Goal: Transaction & Acquisition: Obtain resource

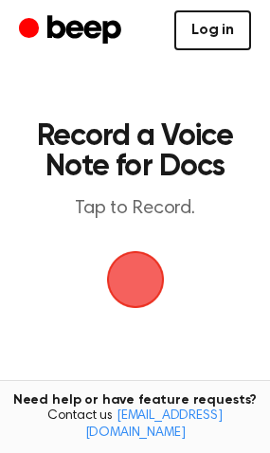
click at [215, 23] on link "Log in" at bounding box center [212, 30] width 77 height 40
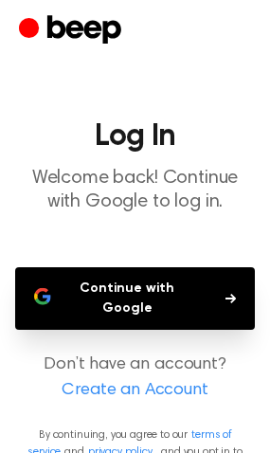
click at [212, 284] on button "Continue with Google" at bounding box center [135, 298] width 240 height 63
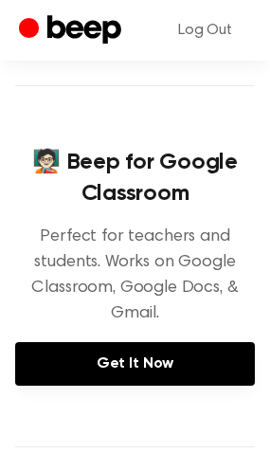
scroll to position [284, 0]
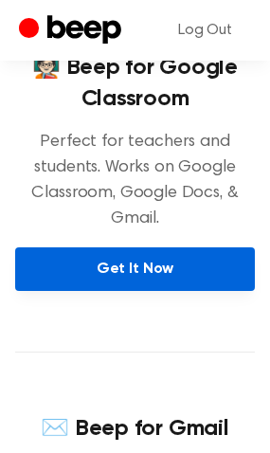
click at [159, 265] on link "Get It Now" at bounding box center [135, 269] width 240 height 44
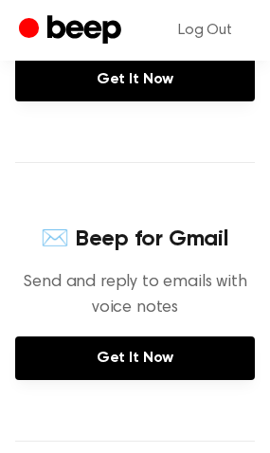
scroll to position [568, 0]
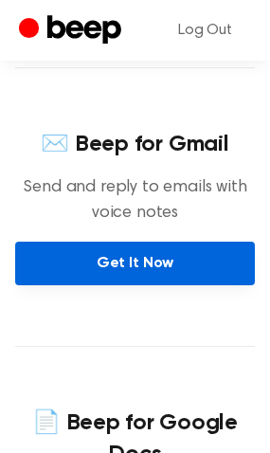
click at [133, 255] on link "Get It Now" at bounding box center [135, 264] width 240 height 44
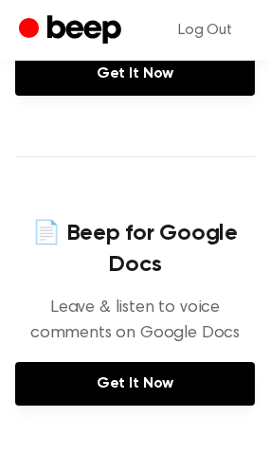
scroll to position [852, 0]
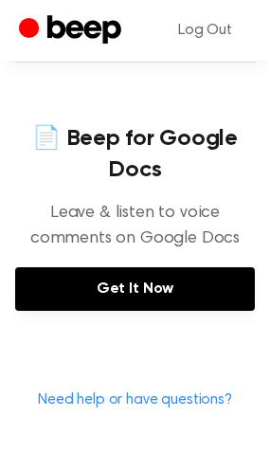
click at [219, 330] on div "📄 Beep for Google Docs Leave & listen to voice comments on Google Docs Get It N…" at bounding box center [135, 217] width 240 height 310
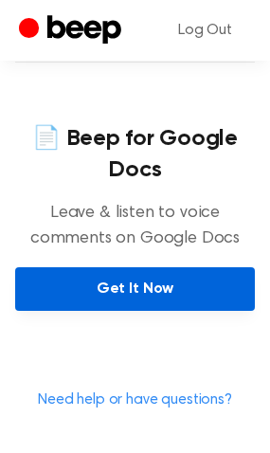
click at [207, 305] on link "Get It Now" at bounding box center [135, 289] width 240 height 44
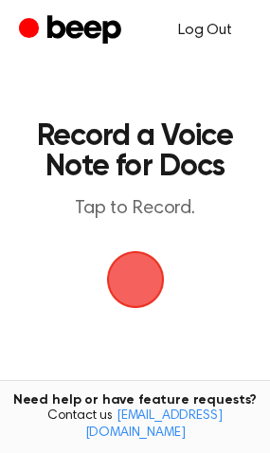
click at [214, 30] on link "Log Out" at bounding box center [205, 30] width 92 height 45
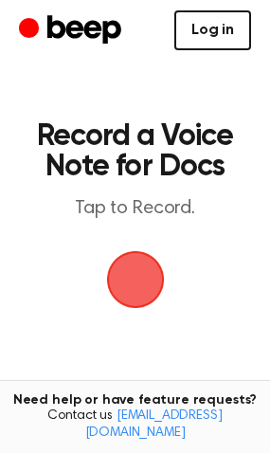
click at [224, 31] on link "Log in" at bounding box center [212, 30] width 77 height 40
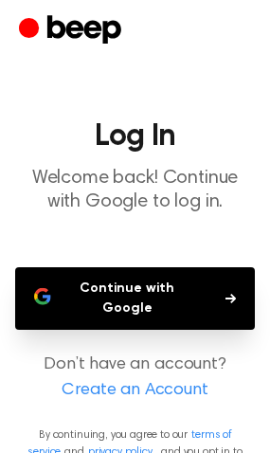
click at [156, 274] on button "Continue with Google" at bounding box center [135, 298] width 240 height 63
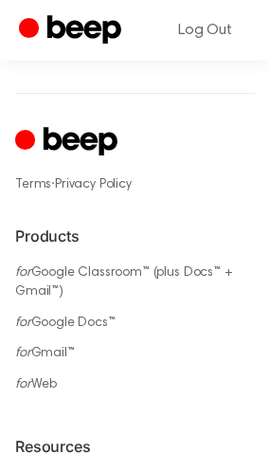
scroll to position [1610, 0]
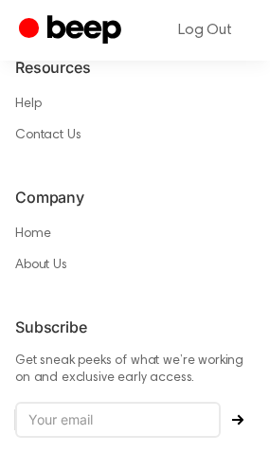
drag, startPoint x: 206, startPoint y: 226, endPoint x: 202, endPoint y: 142, distance: 84.4
click at [206, 224] on ul "Home About Us" at bounding box center [135, 249] width 240 height 50
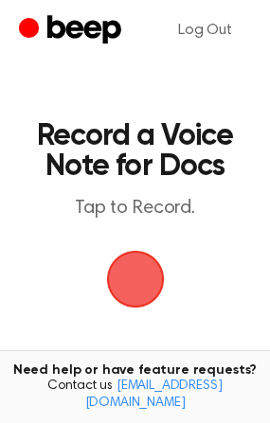
click at [128, 280] on span "button" at bounding box center [135, 279] width 68 height 68
click at [135, 273] on span "button" at bounding box center [134, 279] width 104 height 104
click at [161, 201] on p "Tap to Record." at bounding box center [135, 209] width 202 height 24
click at [147, 164] on h1 "Record a Voice Note for Docs" at bounding box center [135, 151] width 202 height 61
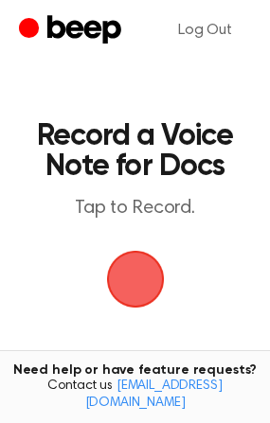
drag, startPoint x: 162, startPoint y: 317, endPoint x: 148, endPoint y: 285, distance: 35.2
click at [161, 317] on main "Record a Voice Note for Docs Tap to Record. Tired of copying and pasting? Use t…" at bounding box center [135, 311] width 270 height 623
click at [148, 283] on span "button" at bounding box center [135, 279] width 53 height 53
click at [148, 283] on span "button" at bounding box center [134, 279] width 64 height 64
click at [148, 283] on span "button" at bounding box center [135, 279] width 53 height 53
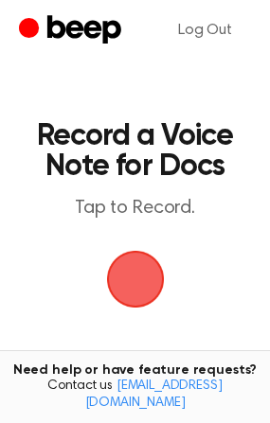
click at [148, 283] on span "button" at bounding box center [135, 279] width 53 height 53
click at [147, 283] on span "button" at bounding box center [134, 279] width 70 height 70
click at [106, 264] on span "button" at bounding box center [136, 280] width 80 height 80
click at [138, 85] on main "Record a Voice Note for Docs Tap to Record. Tired of copying and pasting? Use t…" at bounding box center [135, 311] width 270 height 623
click at [140, 85] on main "Record a Voice Note for Docs Tap to Record. Tired of copying and pasting? Use t…" at bounding box center [135, 311] width 270 height 623
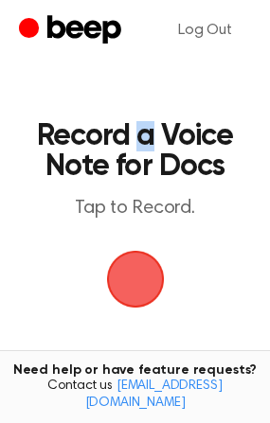
click at [142, 85] on main "Record a Voice Note for Docs Tap to Record. Tired of copying and pasting? Use t…" at bounding box center [135, 311] width 270 height 623
drag, startPoint x: 189, startPoint y: 116, endPoint x: 210, endPoint y: 191, distance: 77.7
click at [189, 117] on main "Record a Voice Note for Docs Tap to Record. Tired of copying and pasting? Use t…" at bounding box center [135, 311] width 270 height 623
click at [152, 273] on span "button" at bounding box center [135, 279] width 68 height 68
click at [53, 37] on icon "Beep" at bounding box center [72, 30] width 107 height 37
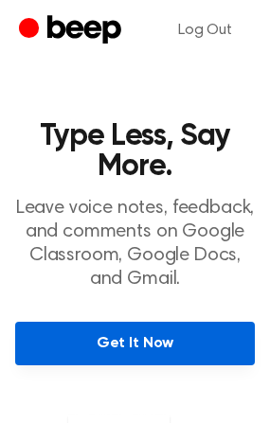
click at [123, 350] on link "Get It Now" at bounding box center [135, 344] width 240 height 44
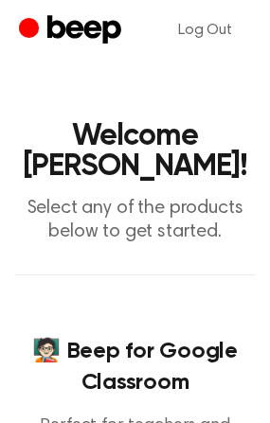
click at [141, 231] on p "Select any of the products below to get started." at bounding box center [135, 220] width 240 height 47
